Goal: Information Seeking & Learning: Learn about a topic

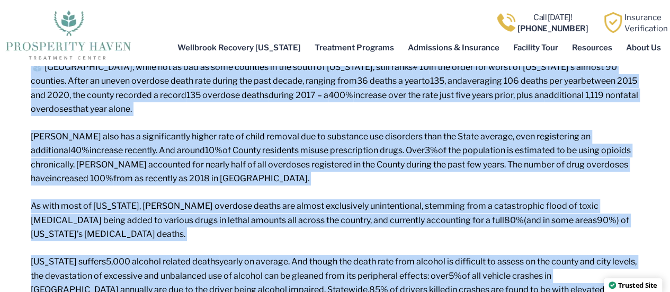
scroll to position [2011, 0]
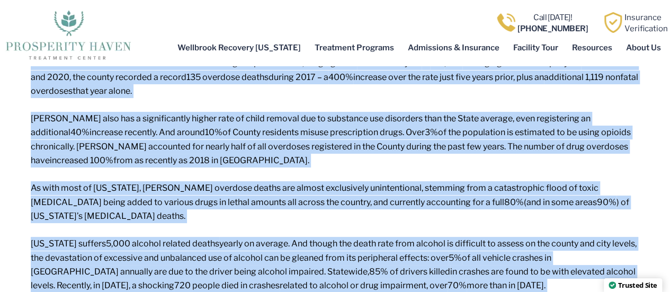
drag, startPoint x: 34, startPoint y: 125, endPoint x: 555, endPoint y: 183, distance: 523.7
copy div "Statistics: Warren and Trumbull’s Drug & Alcohol Addiction Crisis in Numbers Tr…"
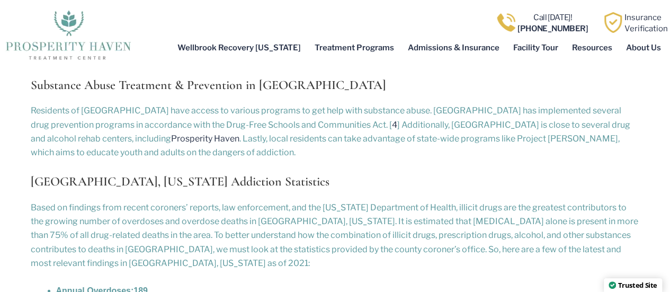
scroll to position [1272, 0]
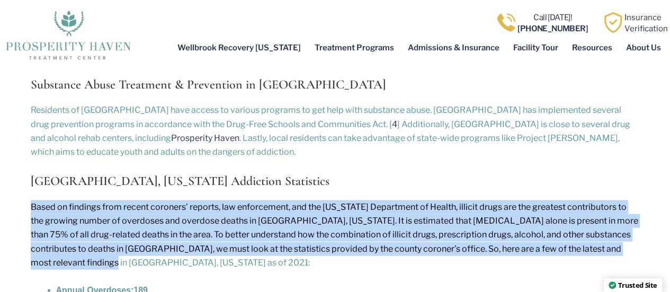
drag, startPoint x: 28, startPoint y: 135, endPoint x: 170, endPoint y: 191, distance: 153.0
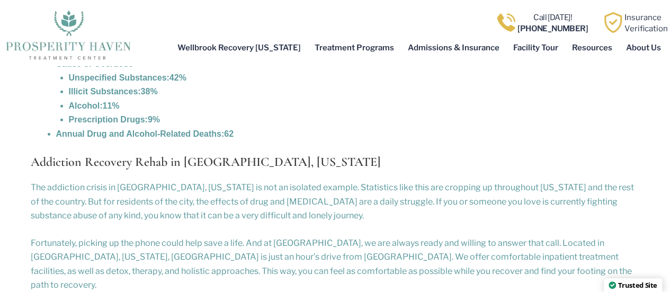
scroll to position [1537, 0]
